Goal: Task Accomplishment & Management: Manage account settings

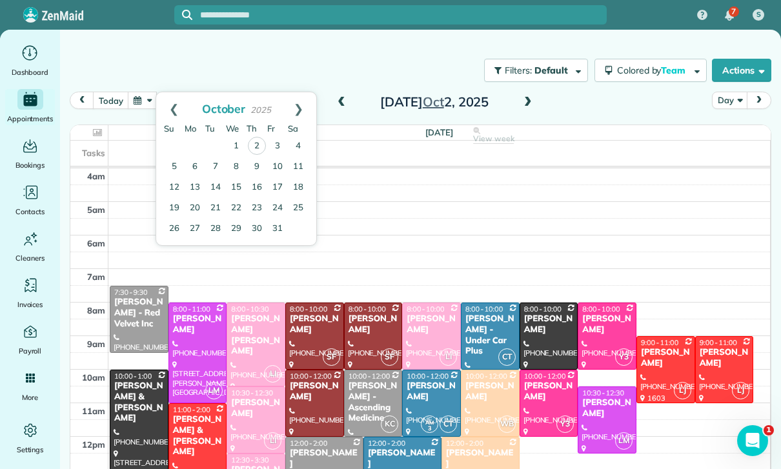
scroll to position [101, 0]
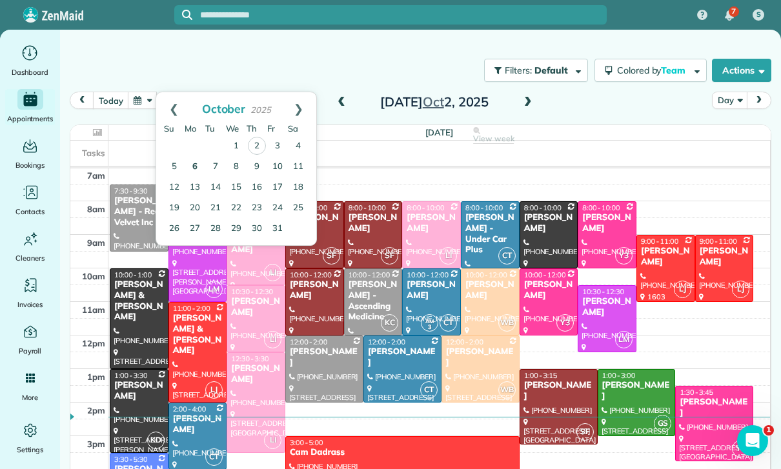
click at [199, 163] on link "6" at bounding box center [195, 167] width 21 height 21
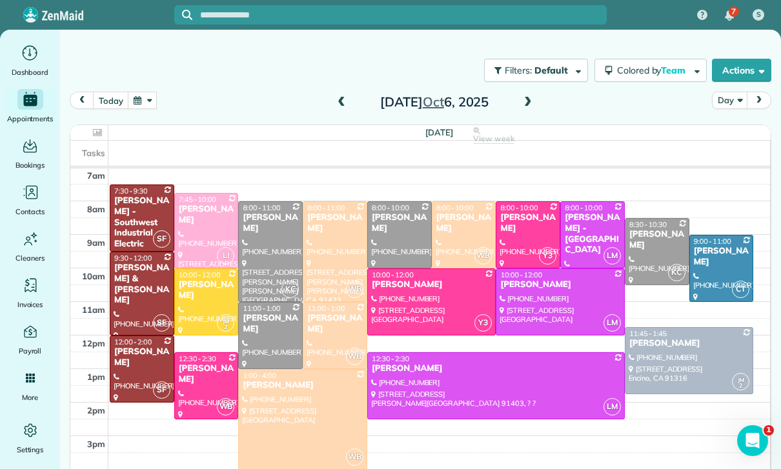
click at [509, 378] on div at bounding box center [496, 386] width 256 height 66
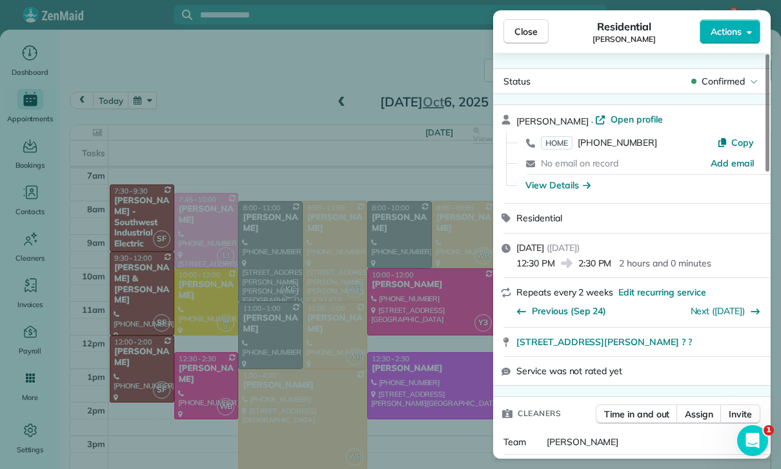
click at [340, 132] on div "Close Residential [PERSON_NAME] Actions Status Confirmed [PERSON_NAME] · Open p…" at bounding box center [390, 234] width 781 height 469
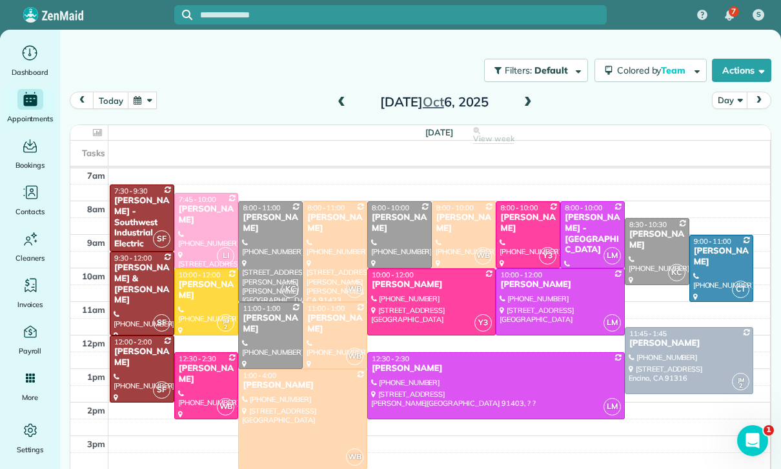
click at [140, 103] on button "button" at bounding box center [143, 100] width 30 height 17
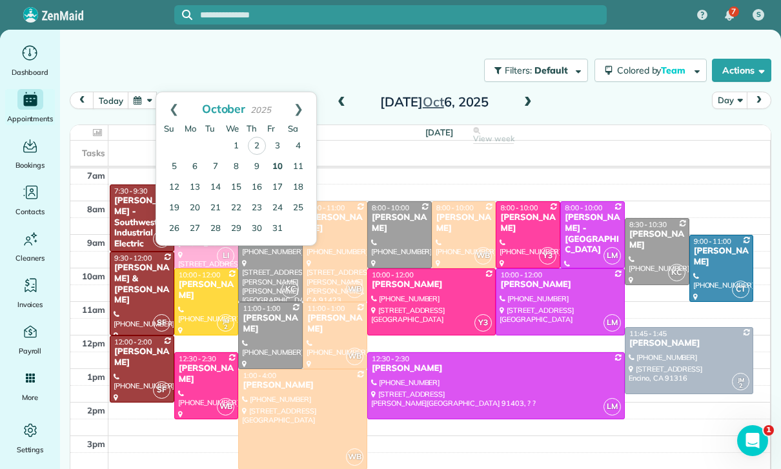
click at [281, 165] on link "10" at bounding box center [277, 167] width 21 height 21
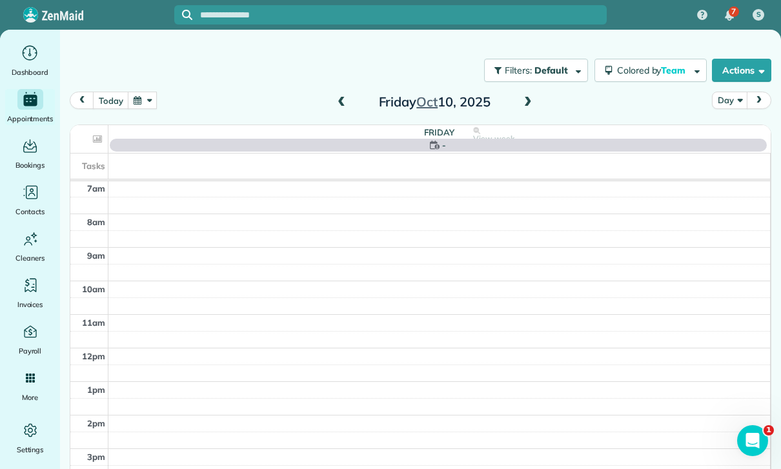
scroll to position [101, 0]
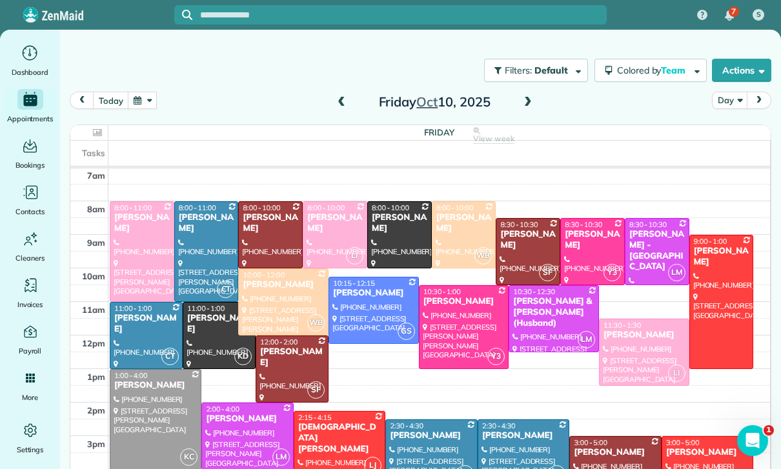
click at [143, 103] on button "button" at bounding box center [143, 100] width 30 height 17
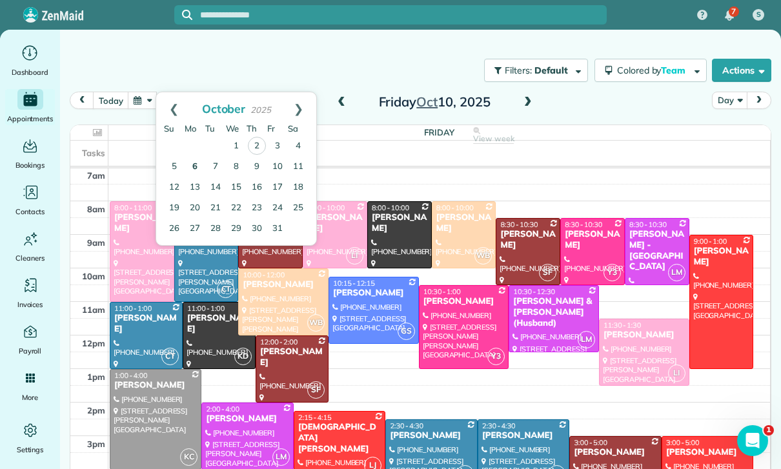
click at [196, 158] on link "6" at bounding box center [195, 167] width 21 height 21
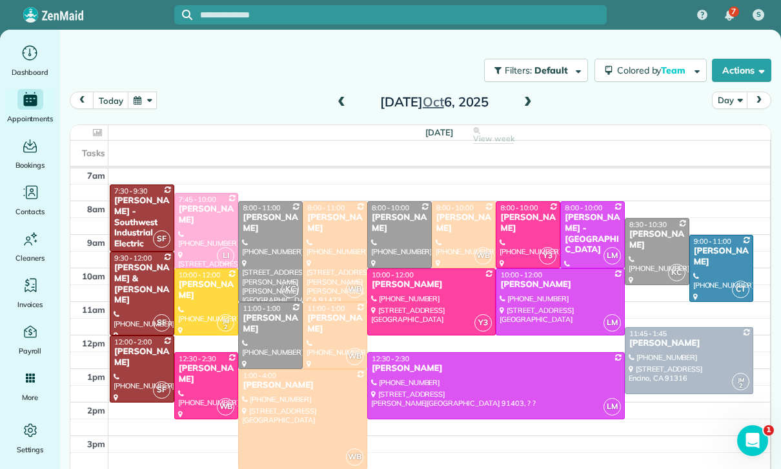
click at [144, 99] on button "button" at bounding box center [143, 100] width 30 height 17
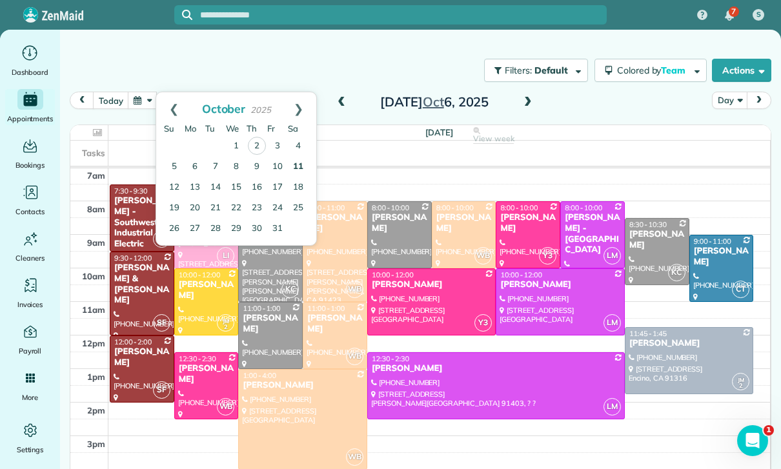
click at [299, 165] on link "11" at bounding box center [298, 167] width 21 height 21
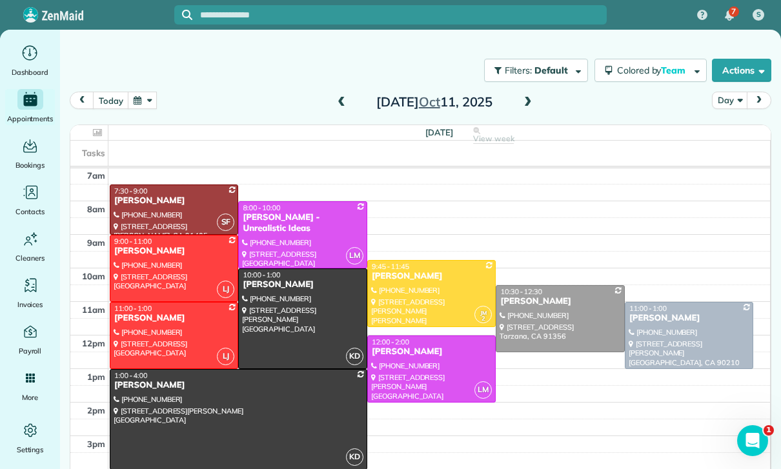
click at [137, 102] on button "button" at bounding box center [143, 100] width 30 height 17
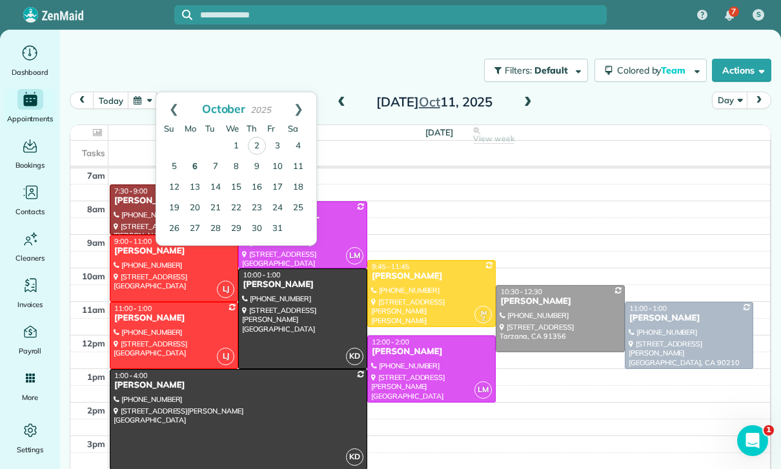
click at [192, 161] on link "6" at bounding box center [195, 167] width 21 height 21
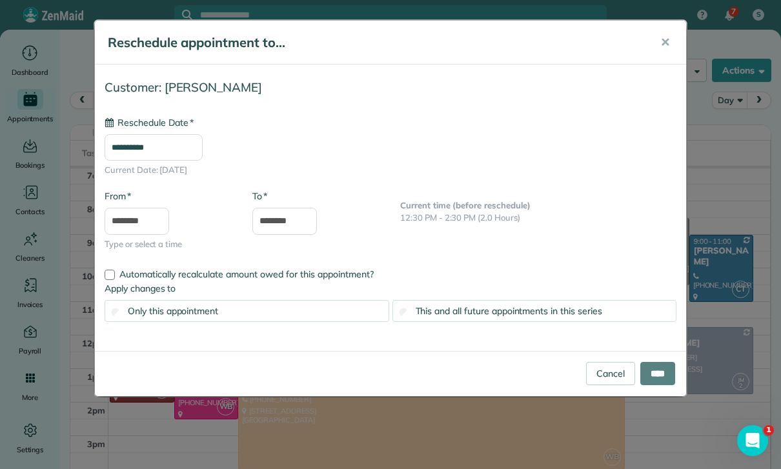
click at [168, 156] on input "**********" at bounding box center [154, 147] width 98 height 27
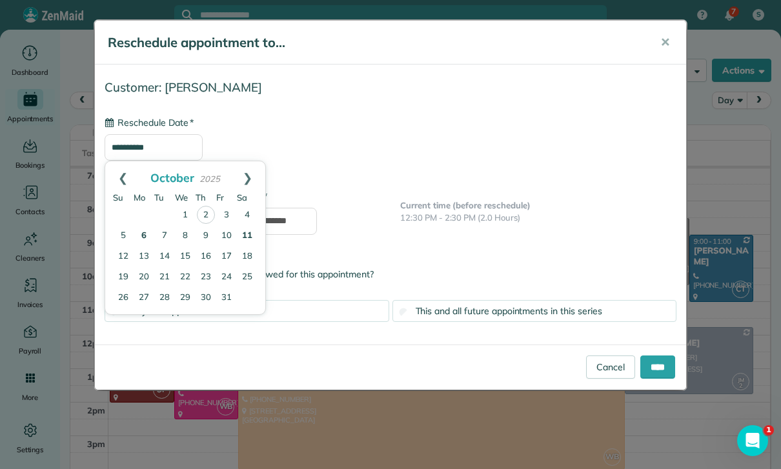
click at [248, 232] on link "11" at bounding box center [247, 236] width 21 height 21
type input "**********"
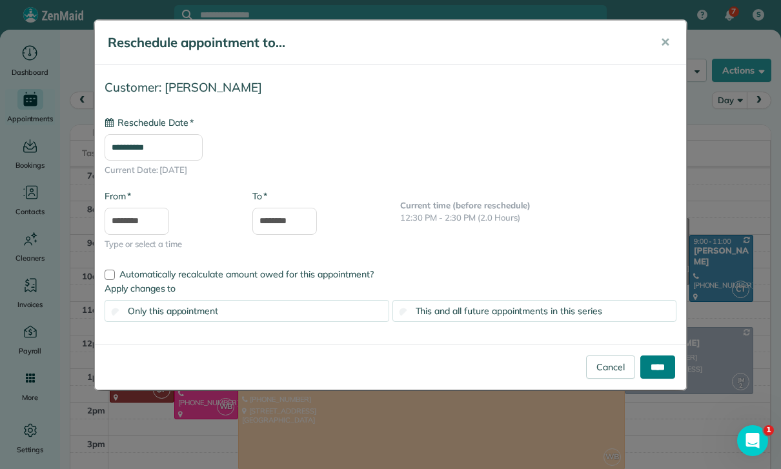
click at [656, 365] on input "****" at bounding box center [657, 367] width 35 height 23
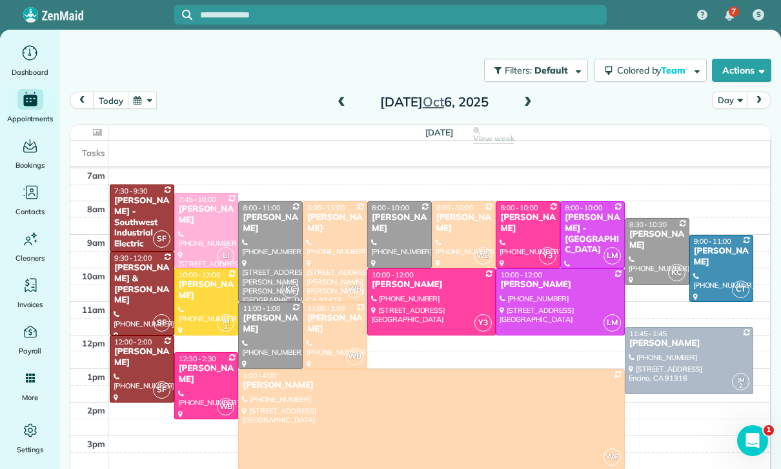
click at [138, 96] on button "button" at bounding box center [143, 100] width 30 height 17
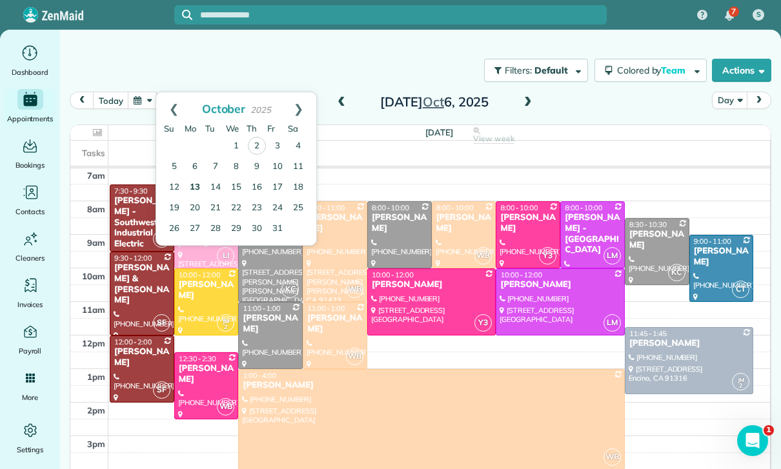
click at [195, 187] on link "13" at bounding box center [195, 188] width 21 height 21
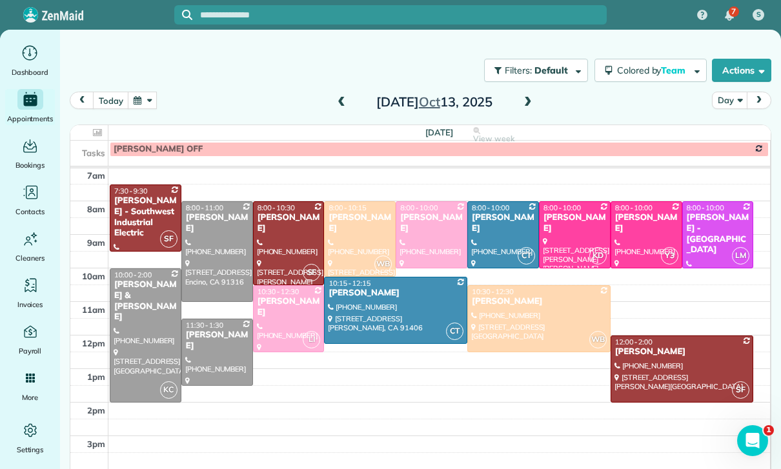
click at [148, 108] on button "button" at bounding box center [143, 100] width 30 height 17
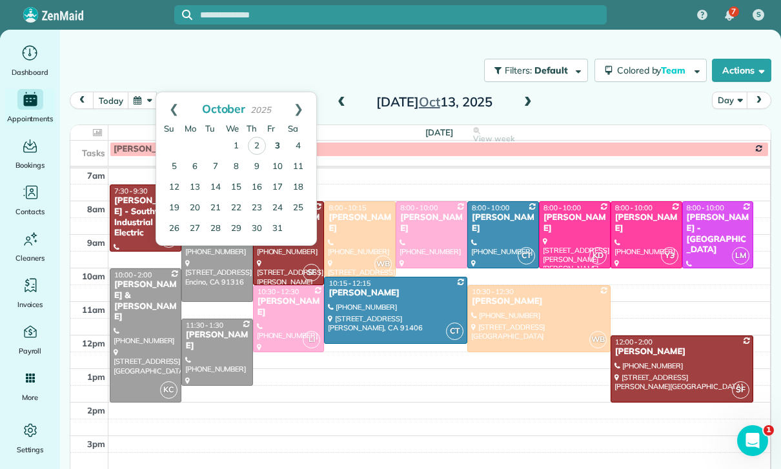
click at [278, 148] on link "3" at bounding box center [277, 146] width 21 height 21
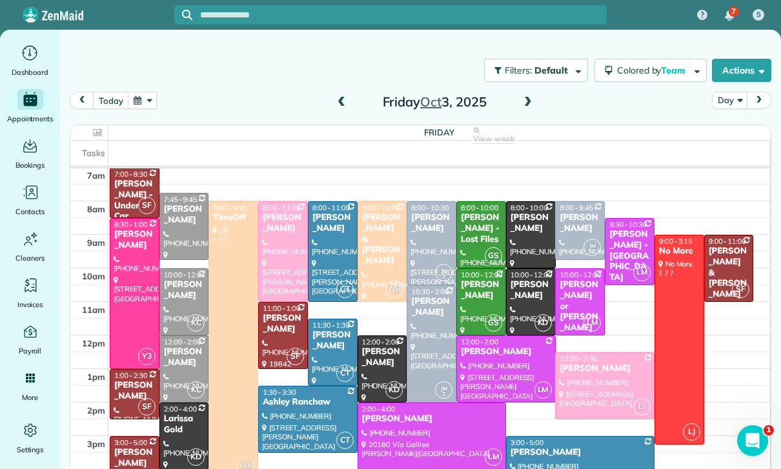
click at [150, 108] on button "button" at bounding box center [143, 100] width 30 height 17
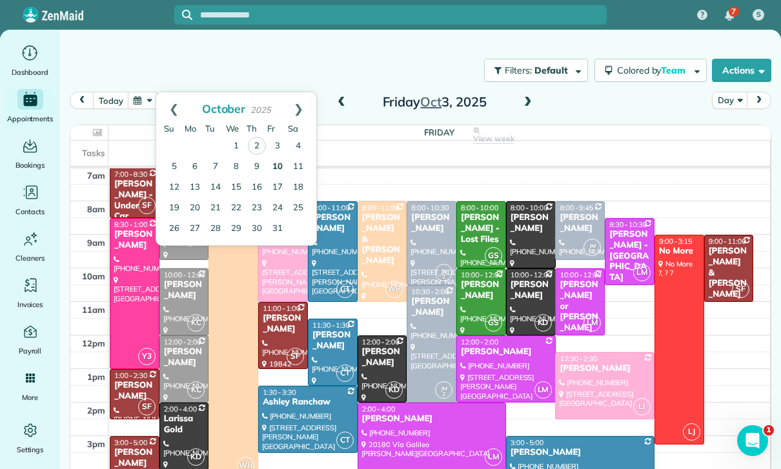
click at [273, 165] on link "10" at bounding box center [277, 167] width 21 height 21
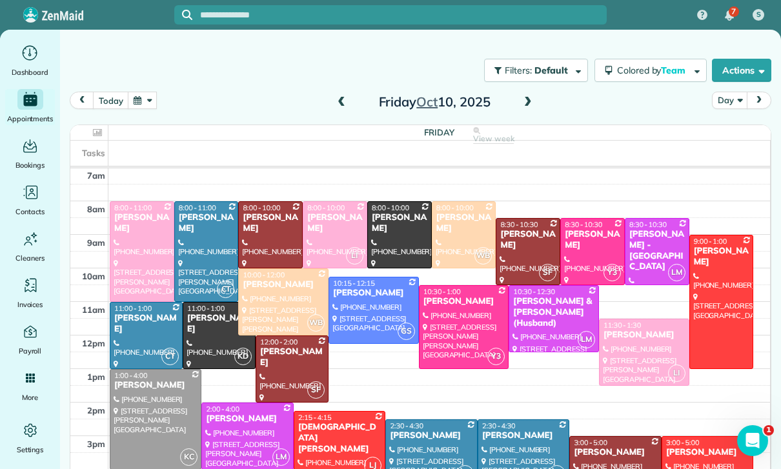
click at [152, 105] on button "button" at bounding box center [143, 100] width 30 height 17
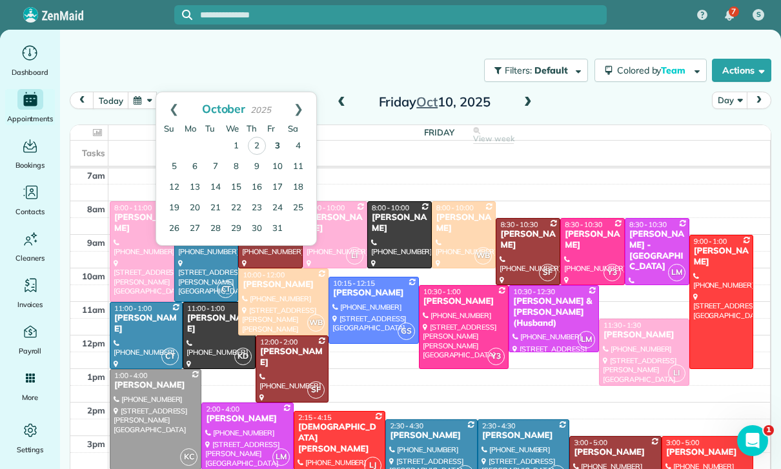
click at [279, 148] on link "3" at bounding box center [277, 146] width 21 height 21
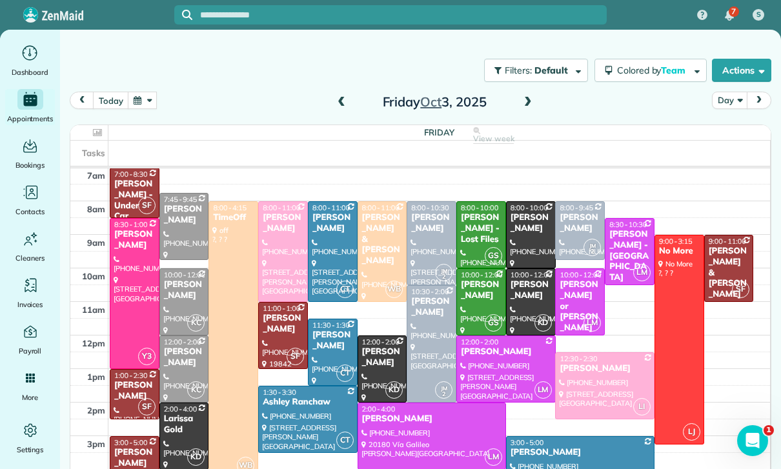
click at [139, 105] on button "button" at bounding box center [143, 100] width 30 height 17
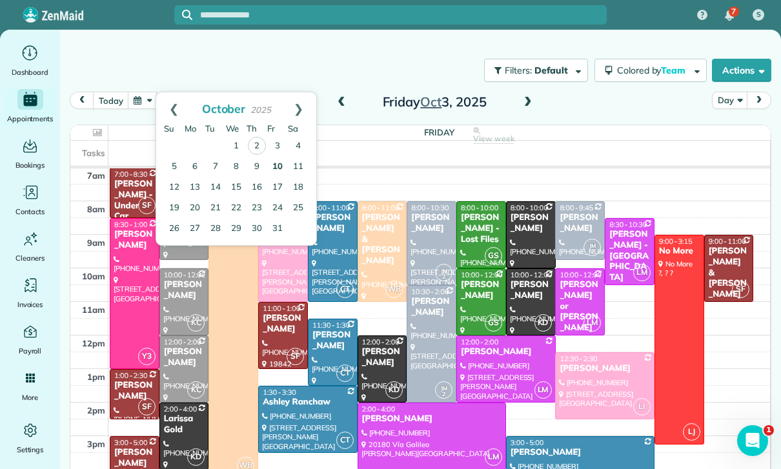
click at [278, 162] on link "10" at bounding box center [277, 167] width 21 height 21
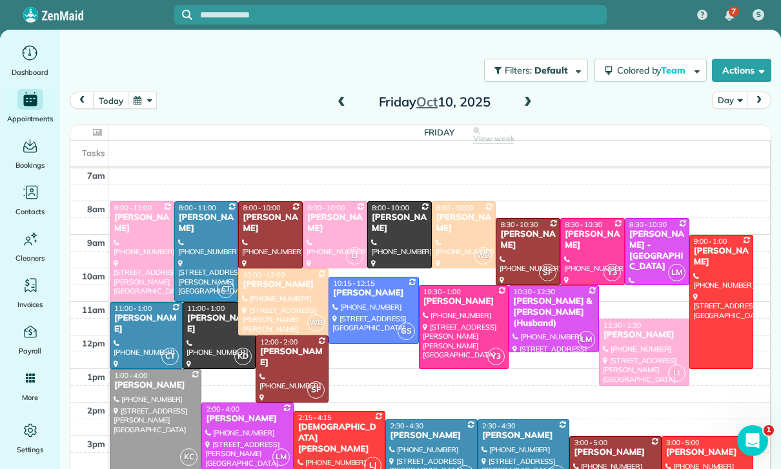
click at [372, 311] on div at bounding box center [373, 311] width 89 height 66
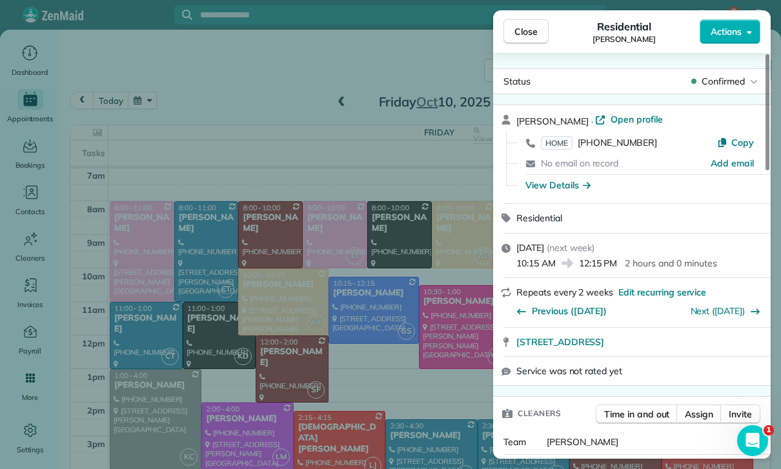
click at [441, 363] on div "Close Residential [PERSON_NAME] Actions Status Confirmed [PERSON_NAME] · Open p…" at bounding box center [390, 234] width 781 height 469
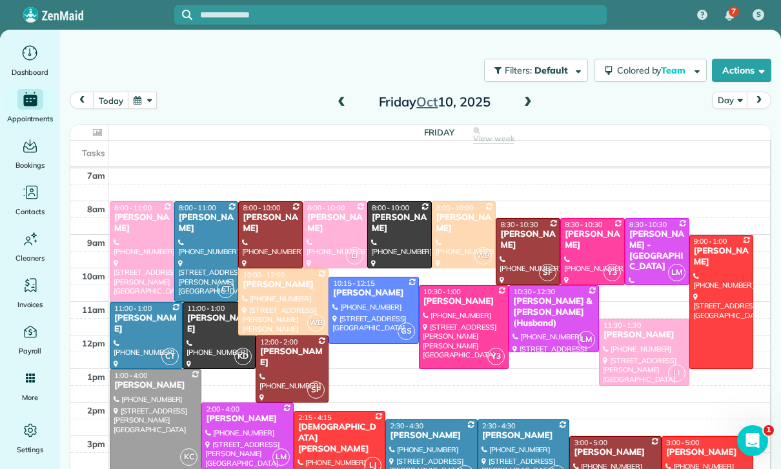
click at [148, 95] on button "button" at bounding box center [143, 100] width 30 height 17
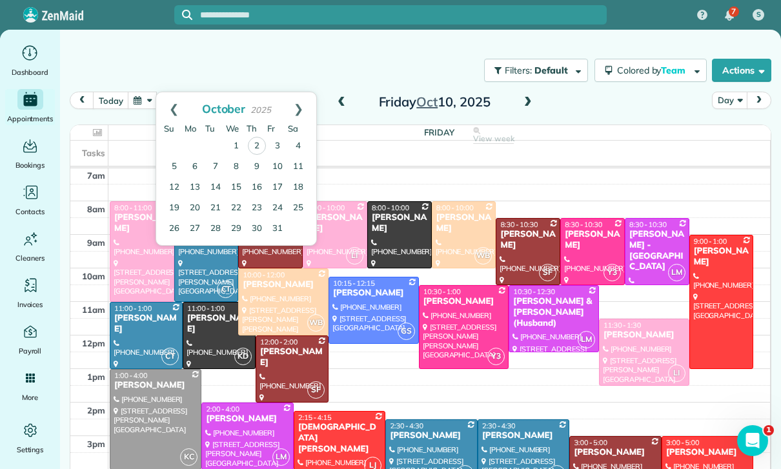
scroll to position [92, 0]
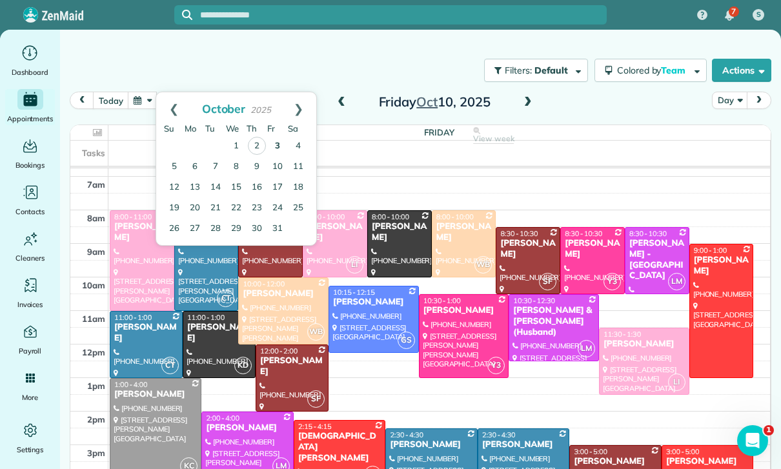
click at [277, 143] on link "3" at bounding box center [277, 146] width 21 height 21
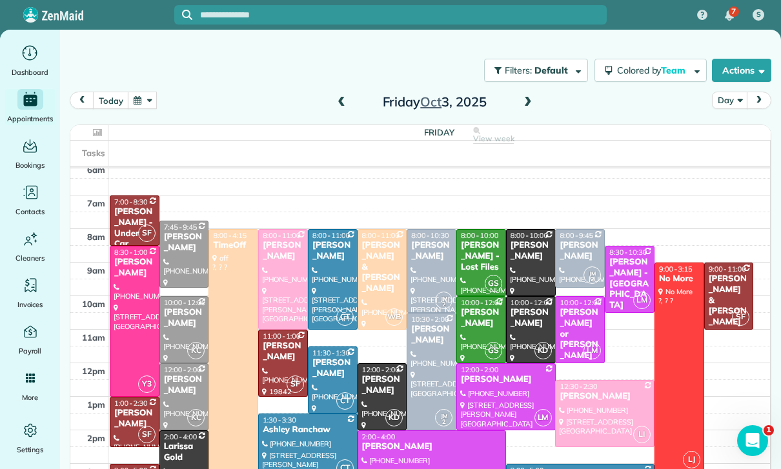
scroll to position [101, 0]
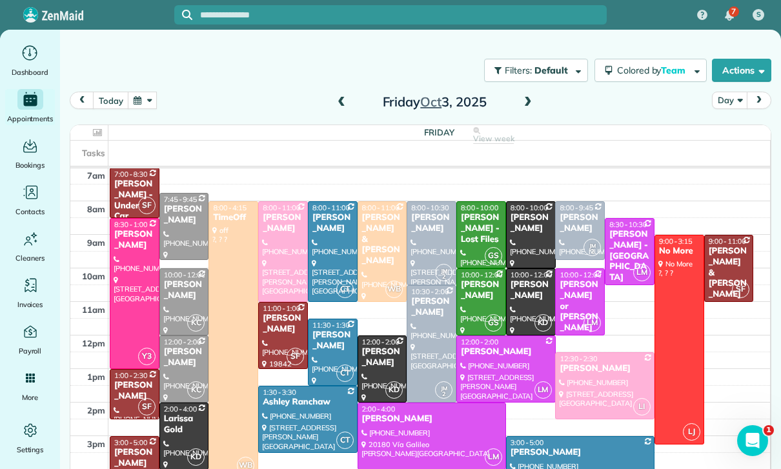
click at [140, 93] on button "button" at bounding box center [143, 100] width 30 height 17
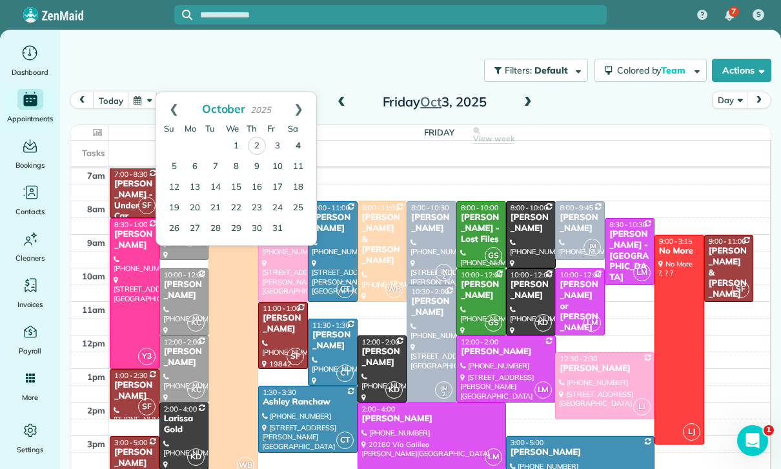
click at [299, 143] on link "4" at bounding box center [298, 146] width 21 height 21
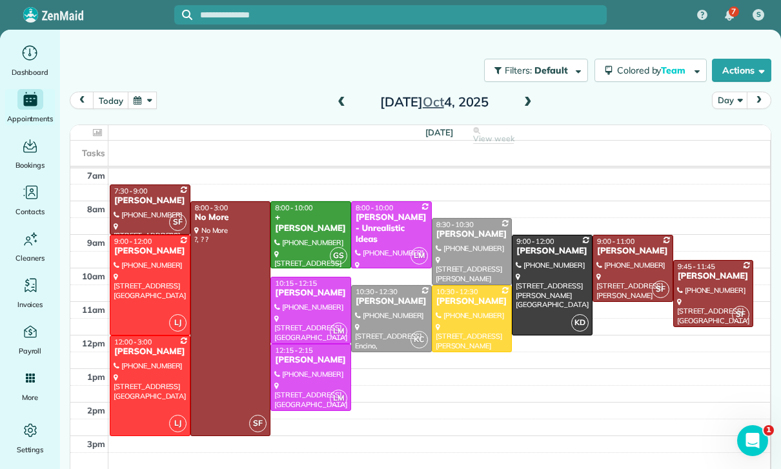
click at [609, 263] on div at bounding box center [632, 269] width 79 height 66
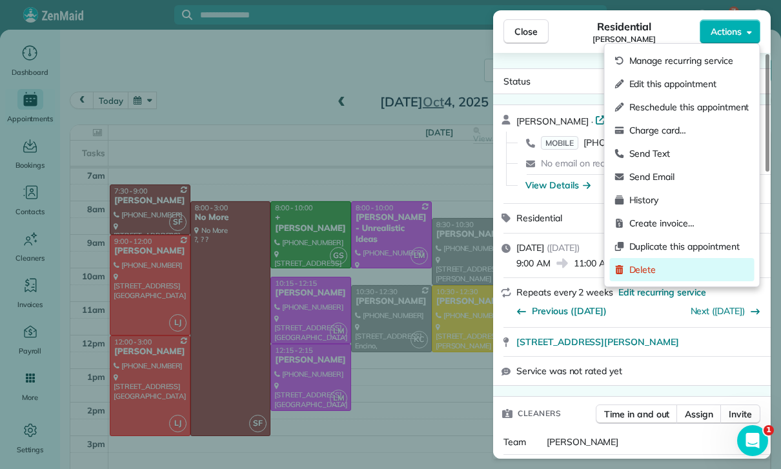
click at [651, 267] on span "Delete" at bounding box center [689, 269] width 120 height 13
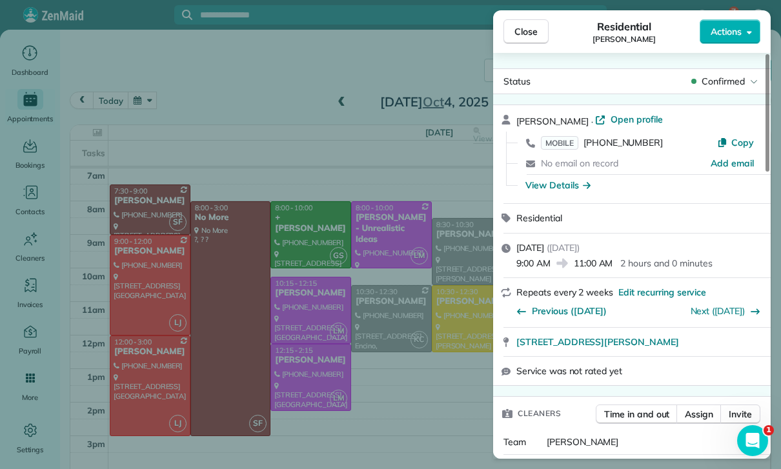
click at [446, 303] on span "Delete" at bounding box center [437, 302] width 28 height 13
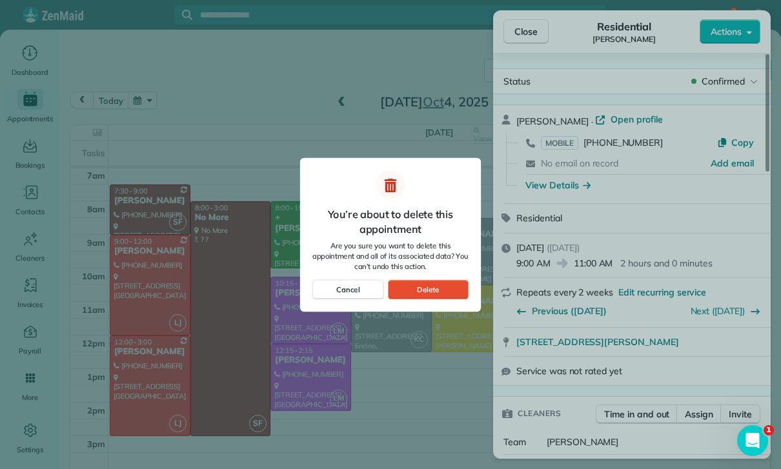
click at [409, 261] on span "Only this appointment" at bounding box center [390, 260] width 93 height 13
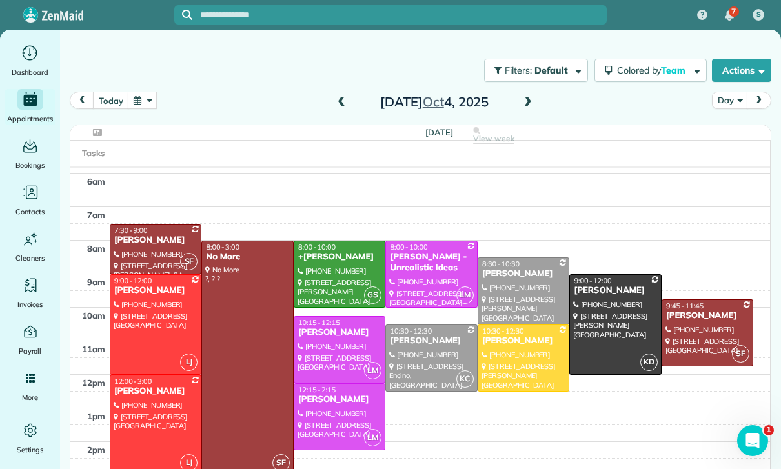
scroll to position [101, 0]
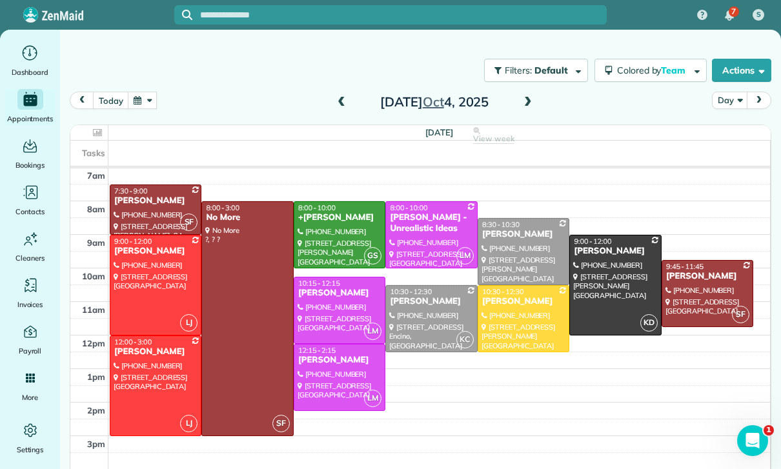
click at [138, 103] on button "button" at bounding box center [143, 100] width 30 height 17
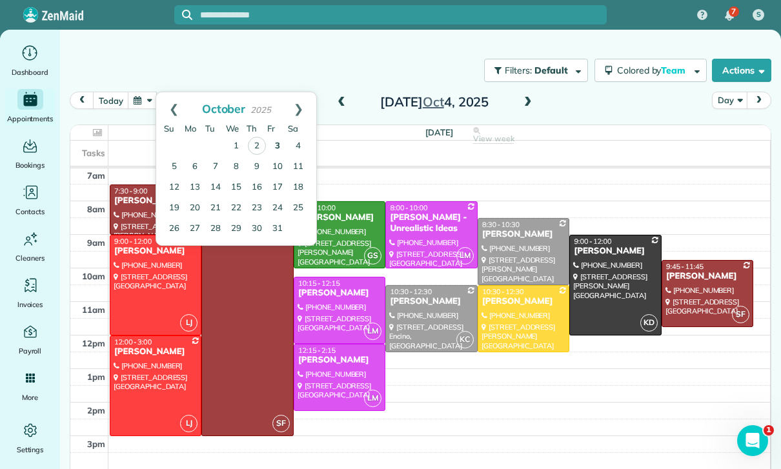
click at [281, 148] on link "3" at bounding box center [277, 146] width 21 height 21
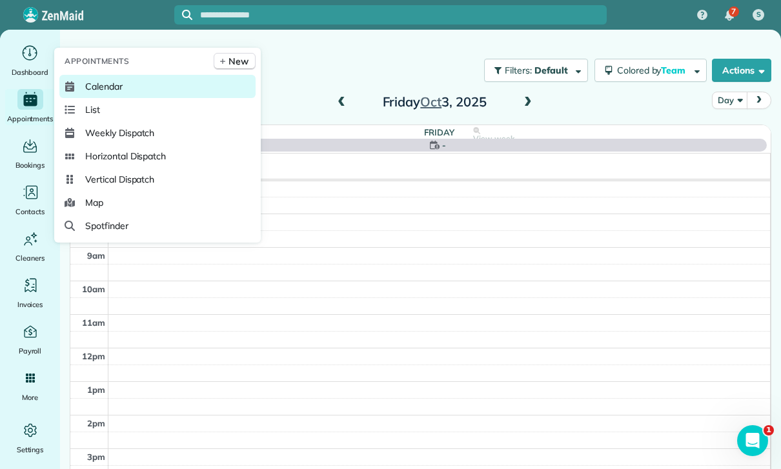
click at [103, 93] on span "Calendar" at bounding box center [103, 86] width 37 height 13
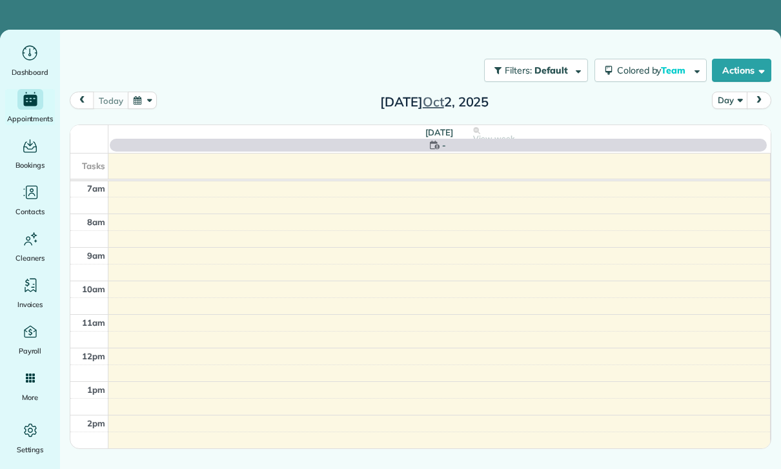
scroll to position [101, 0]
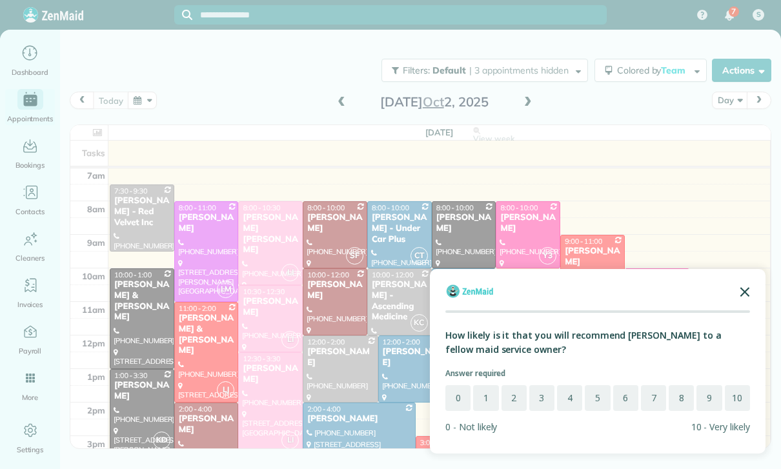
click at [732, 295] on icon "Close the survey" at bounding box center [745, 291] width 26 height 26
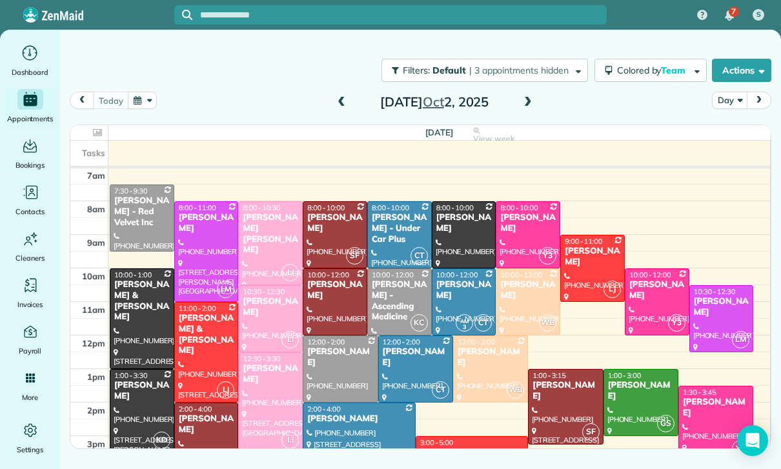
click at [528, 101] on span at bounding box center [528, 103] width 14 height 12
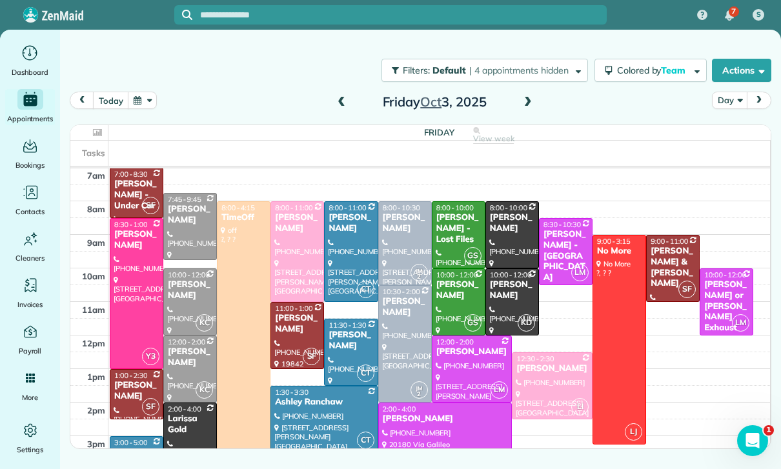
click at [145, 102] on button "button" at bounding box center [143, 100] width 30 height 17
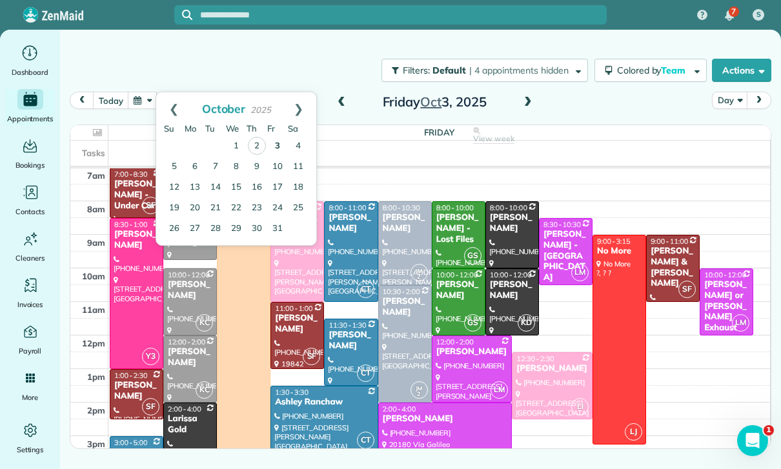
click at [279, 143] on link "3" at bounding box center [277, 146] width 21 height 21
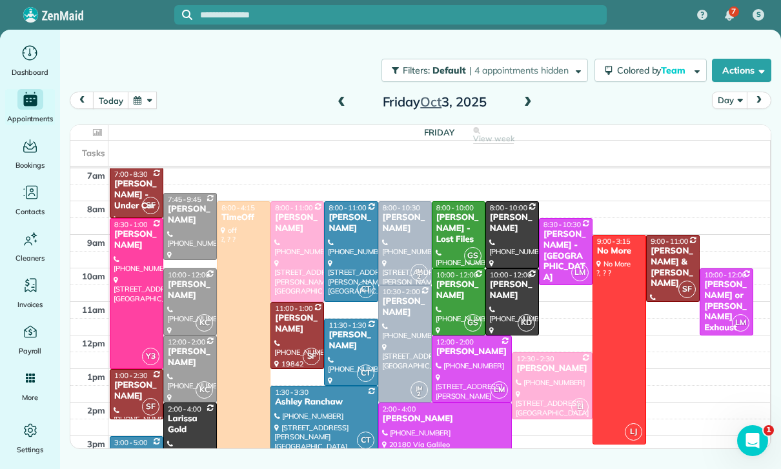
click at [523, 99] on span at bounding box center [528, 103] width 14 height 12
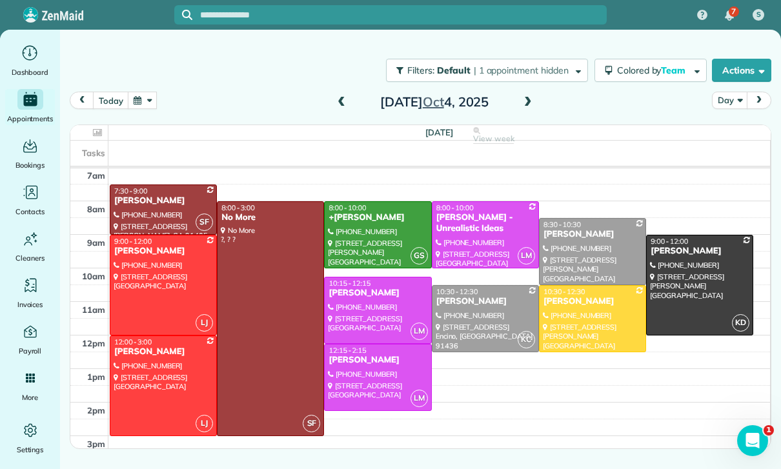
click at [521, 103] on span at bounding box center [528, 103] width 14 height 12
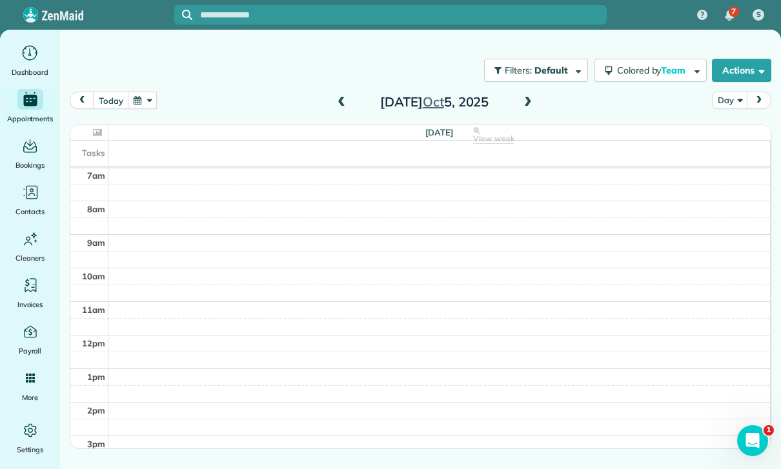
click at [541, 103] on div "today Day Sunday Oct 5, 2025" at bounding box center [421, 104] width 702 height 25
click at [527, 104] on span at bounding box center [528, 103] width 14 height 12
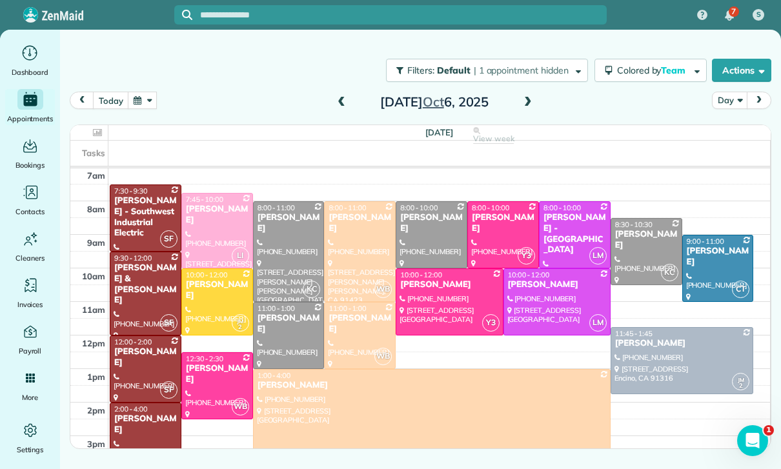
click at [146, 103] on button "button" at bounding box center [143, 100] width 30 height 17
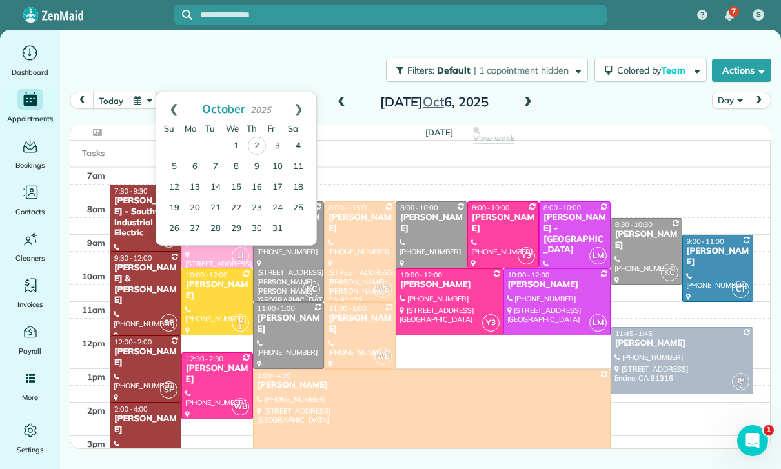
click at [297, 142] on link "4" at bounding box center [298, 146] width 21 height 21
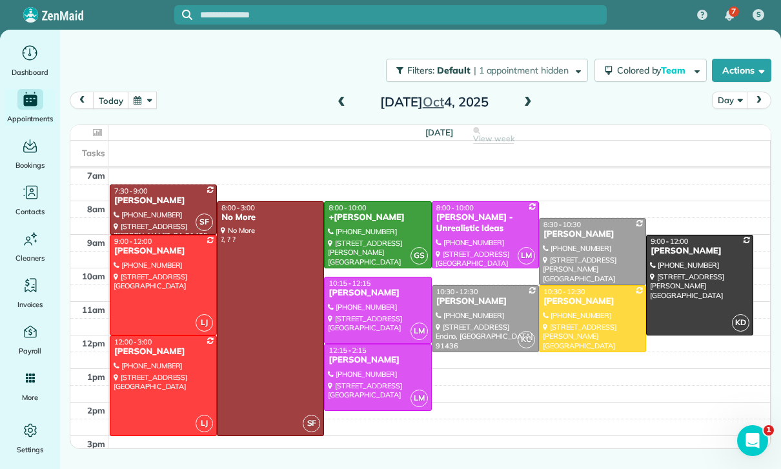
click at [147, 102] on button "button" at bounding box center [143, 100] width 30 height 17
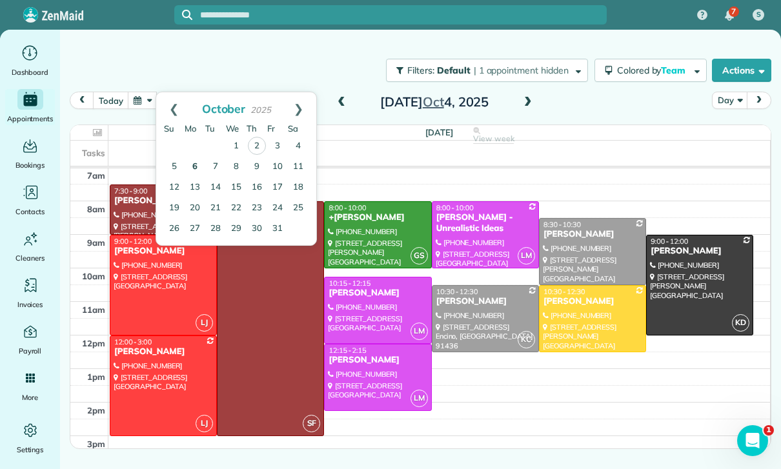
click at [196, 170] on link "6" at bounding box center [195, 167] width 21 height 21
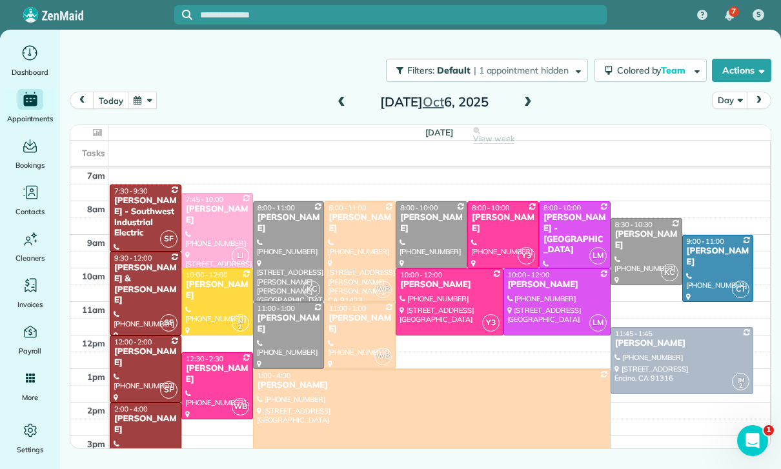
click at [140, 98] on button "button" at bounding box center [143, 100] width 30 height 17
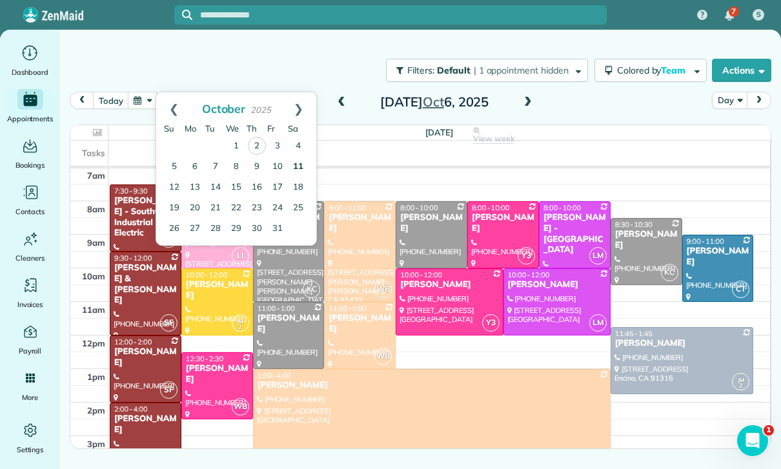
click at [296, 164] on link "11" at bounding box center [298, 167] width 21 height 21
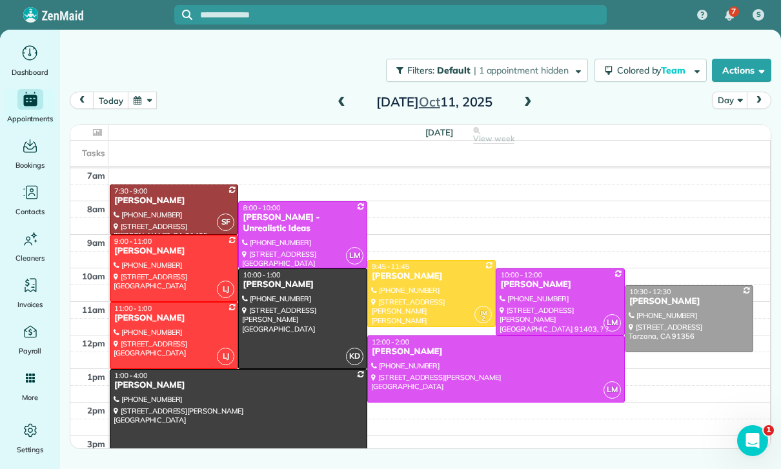
click at [139, 103] on button "button" at bounding box center [143, 100] width 30 height 17
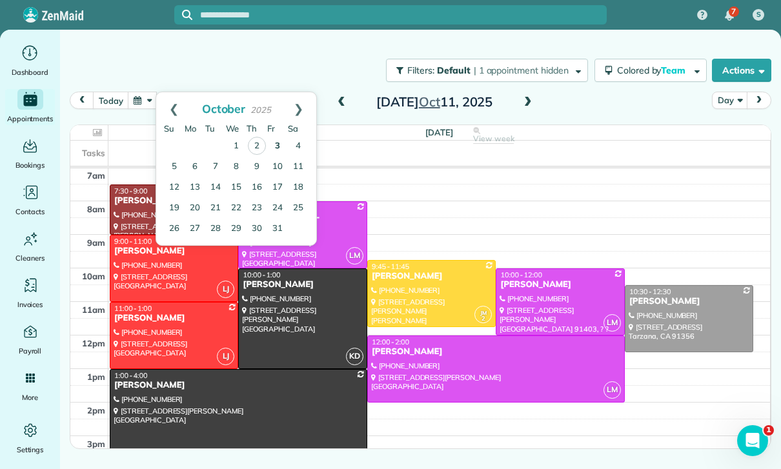
click at [279, 146] on link "3" at bounding box center [277, 146] width 21 height 21
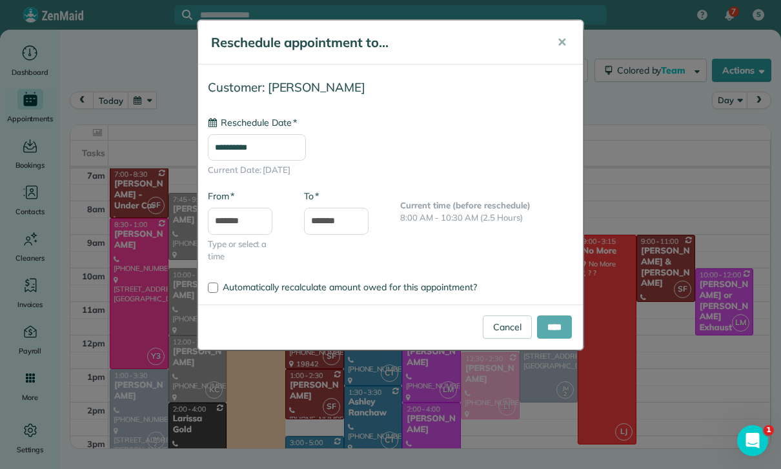
type input "**********"
click at [561, 322] on input "****" at bounding box center [554, 327] width 35 height 23
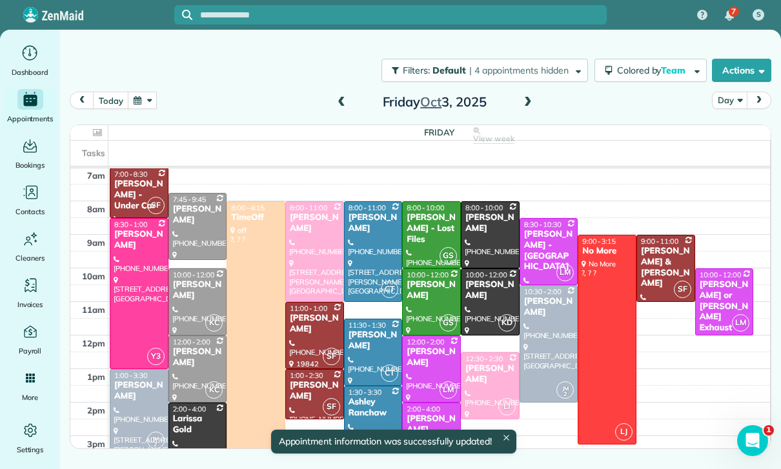
click at [132, 400] on div "[PERSON_NAME]" at bounding box center [139, 391] width 51 height 22
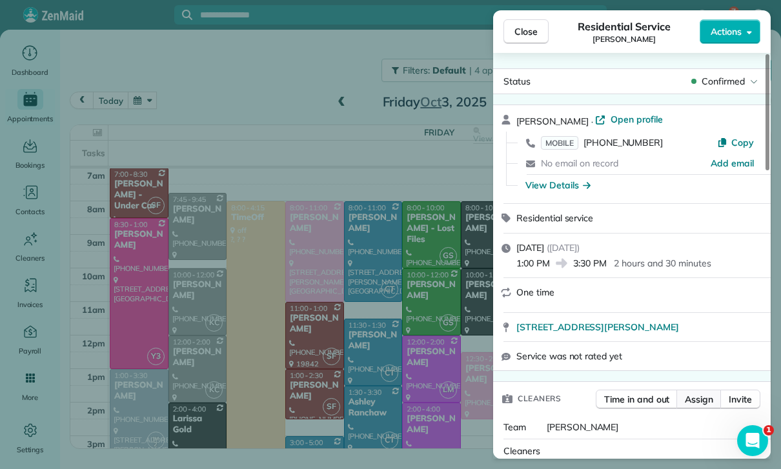
click at [697, 406] on span "Assign" at bounding box center [699, 399] width 28 height 13
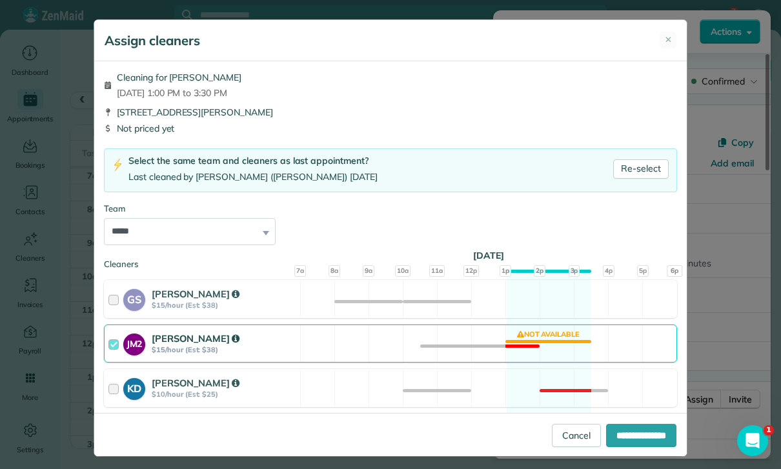
click at [255, 229] on select "**********" at bounding box center [190, 231] width 172 height 27
select select "****"
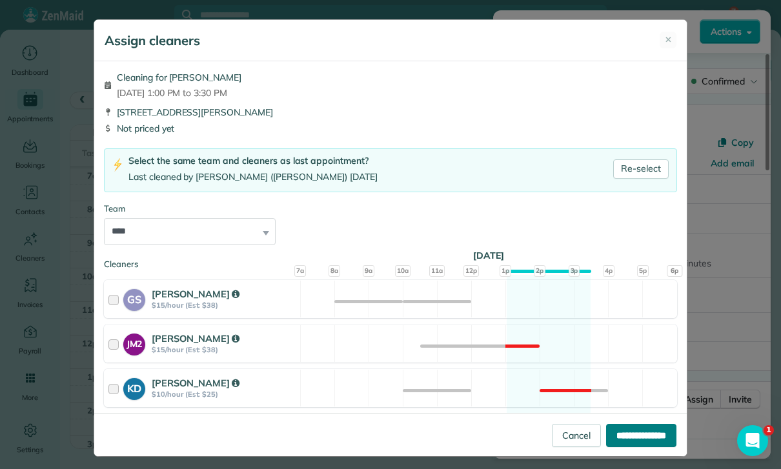
click at [631, 447] on input "**********" at bounding box center [641, 435] width 70 height 23
type input "**********"
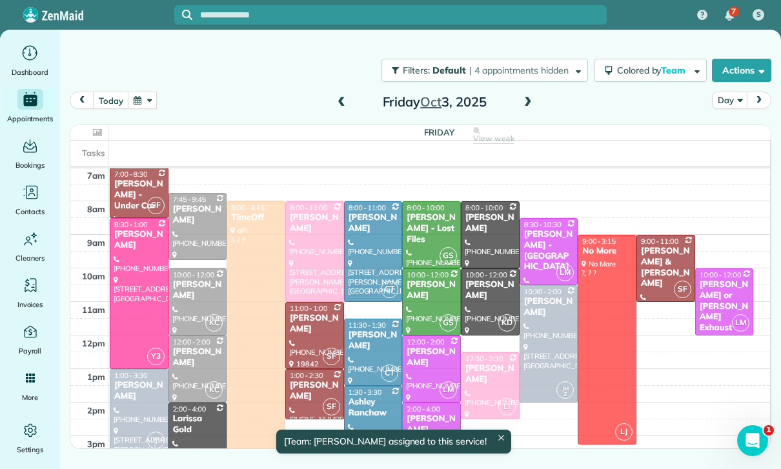
scroll to position [101, 0]
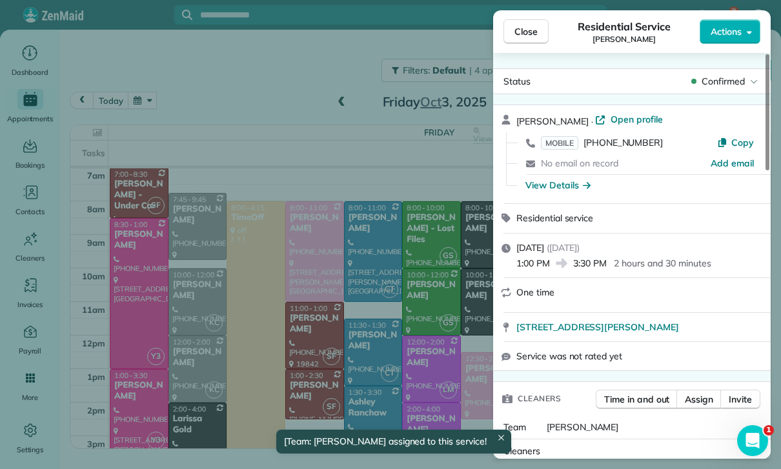
click at [383, 350] on div "Close Residential Service George Blair Actions Status Confirmed George Blair · …" at bounding box center [390, 234] width 781 height 469
